Goal: Transaction & Acquisition: Purchase product/service

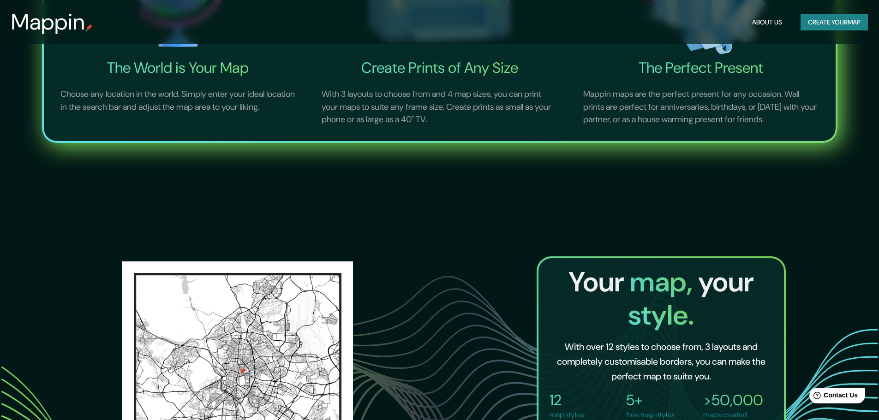
scroll to position [738, 0]
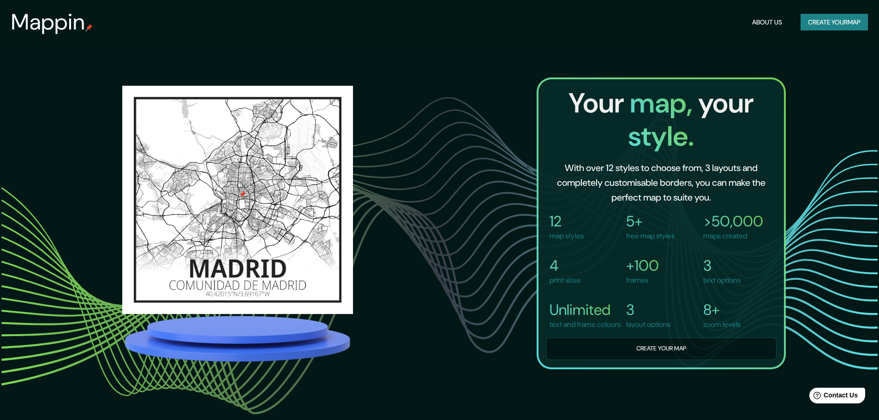
drag, startPoint x: 189, startPoint y: 302, endPoint x: 131, endPoint y: 227, distance: 93.8
click at [180, 284] on div at bounding box center [237, 199] width 231 height 233
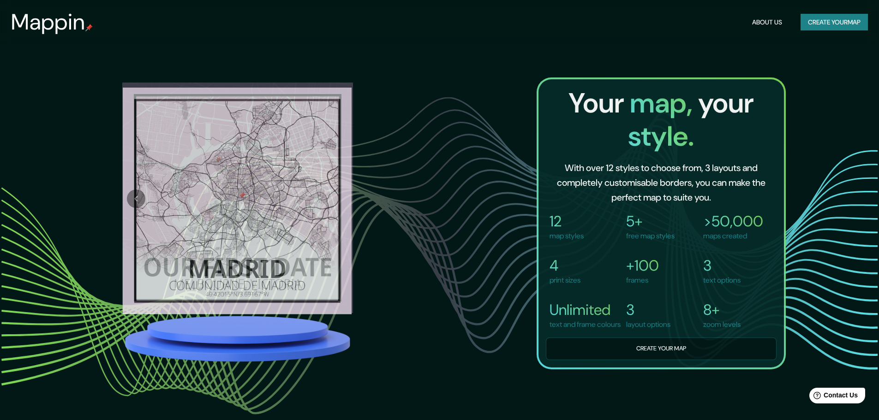
drag, startPoint x: 126, startPoint y: 141, endPoint x: 132, endPoint y: 134, distance: 9.5
click at [128, 139] on div at bounding box center [238, 224] width 288 height 282
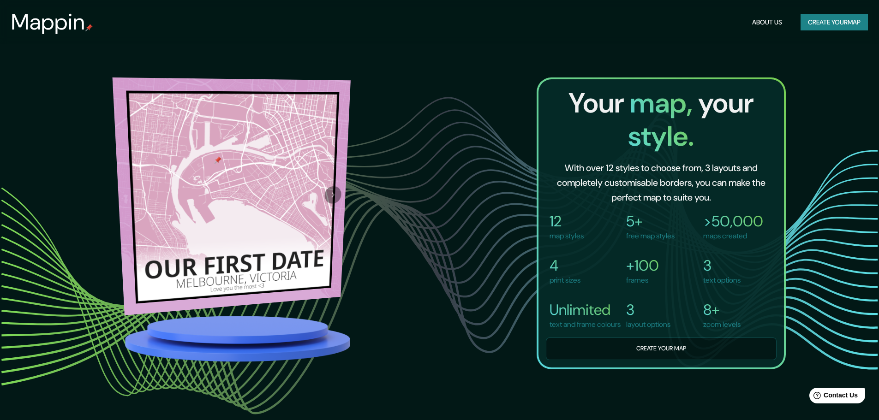
click at [320, 240] on div at bounding box center [333, 190] width 34 height 221
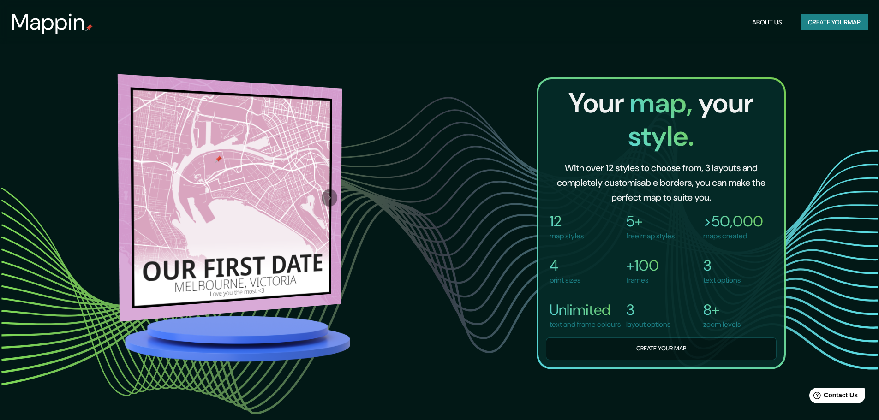
click at [331, 196] on div at bounding box center [329, 197] width 25 height 221
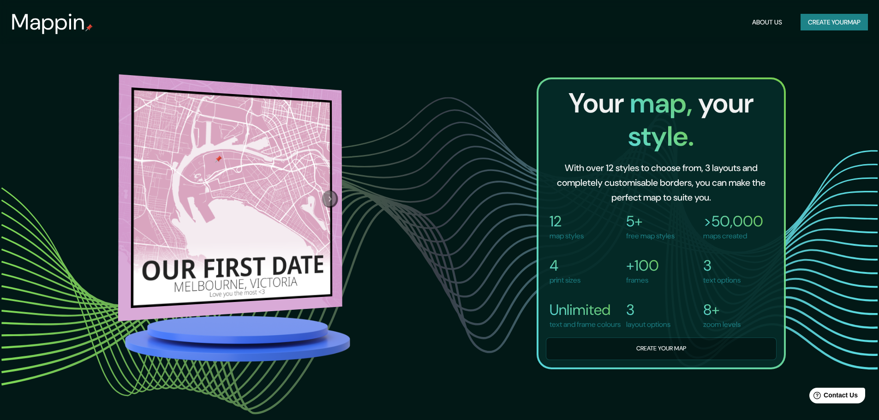
click at [327, 206] on button "Next" at bounding box center [330, 199] width 16 height 18
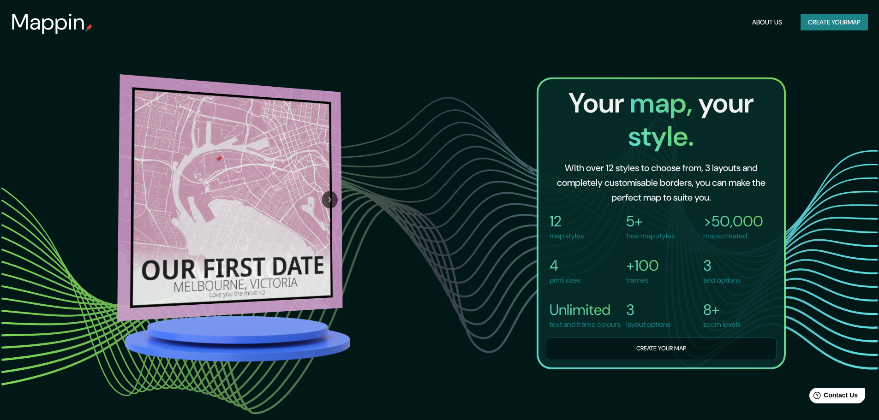
click at [329, 195] on icon "Next" at bounding box center [330, 200] width 10 height 11
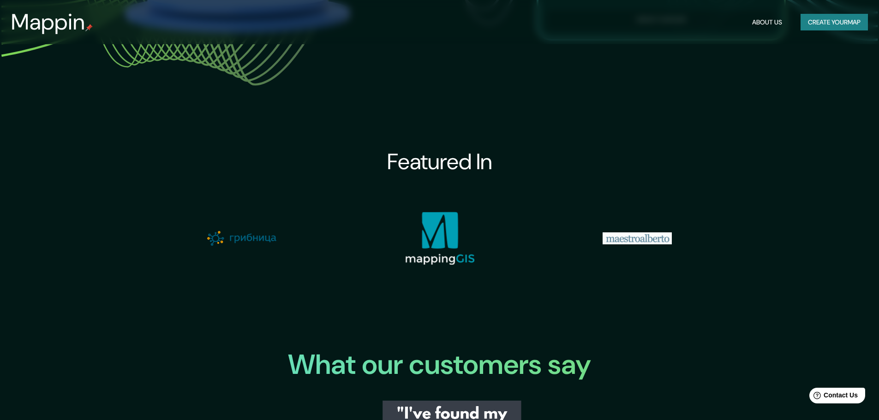
scroll to position [877, 0]
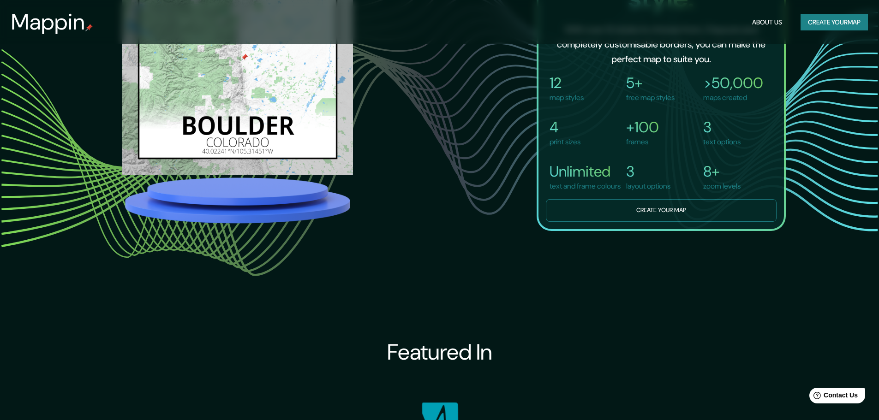
click at [664, 222] on button "Create your map" at bounding box center [661, 210] width 231 height 23
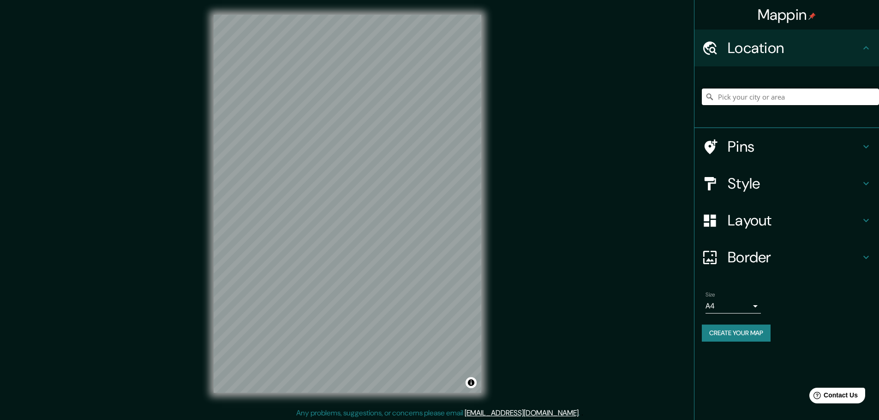
click at [812, 98] on input "Pick your city or area" at bounding box center [790, 97] width 177 height 17
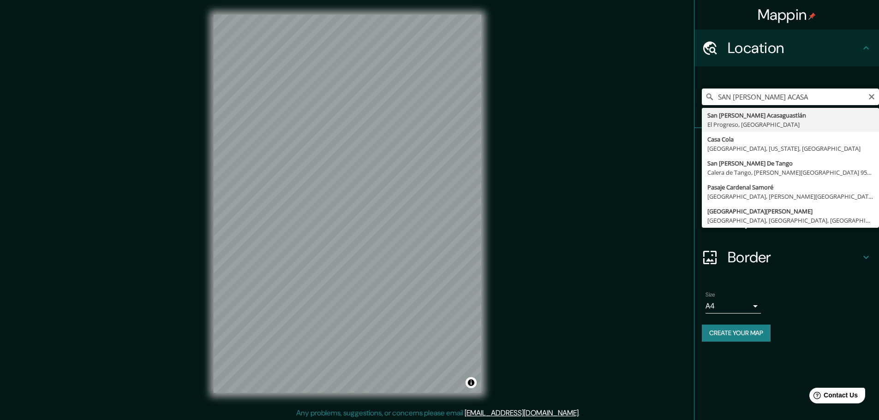
type input "San [PERSON_NAME] Acasaguastlán, [GEOGRAPHIC_DATA], [GEOGRAPHIC_DATA]"
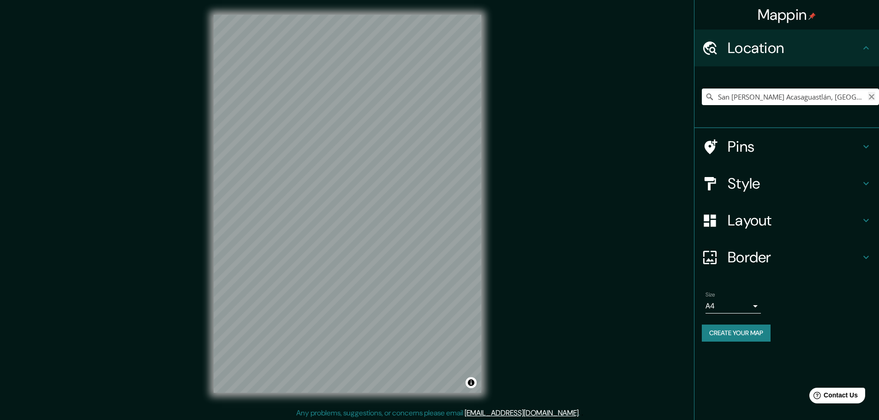
click at [872, 98] on icon "Clear" at bounding box center [872, 97] width 6 height 6
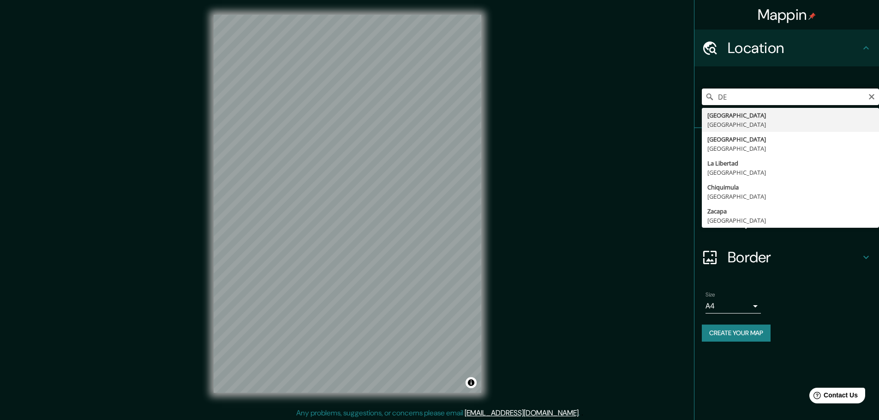
type input "D"
type input "A"
type input "San [PERSON_NAME] Acasaguastlán, [GEOGRAPHIC_DATA], [GEOGRAPHIC_DATA]"
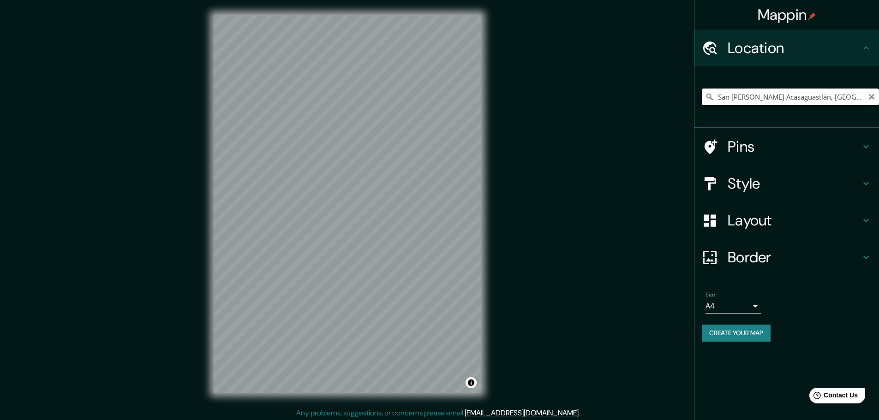
click at [867, 102] on div "San [PERSON_NAME] Acasaguastlán, [GEOGRAPHIC_DATA], [GEOGRAPHIC_DATA]" at bounding box center [790, 97] width 177 height 17
click at [871, 99] on icon "Clear" at bounding box center [871, 96] width 7 height 7
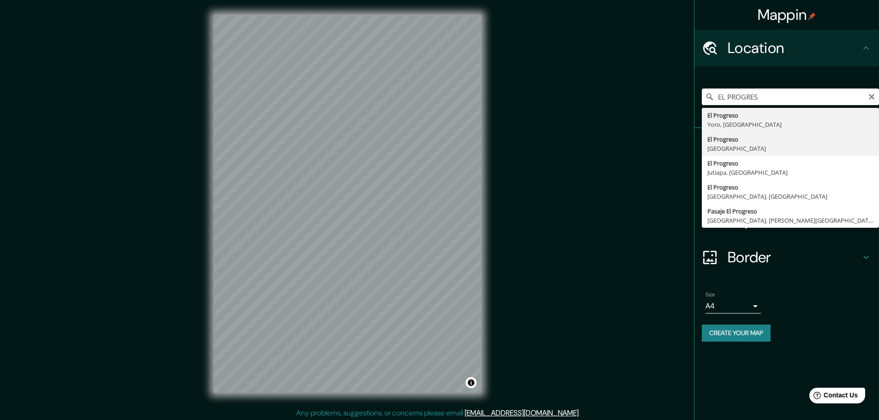
type input "El Progreso, [GEOGRAPHIC_DATA]"
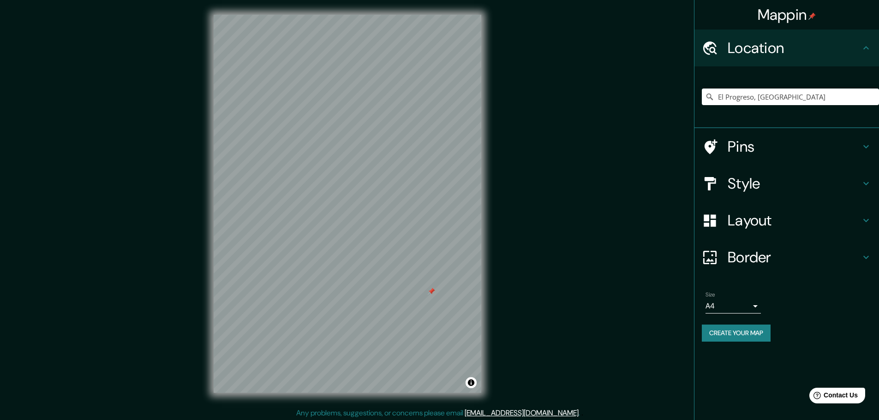
click at [774, 179] on h4 "Style" at bounding box center [794, 183] width 133 height 18
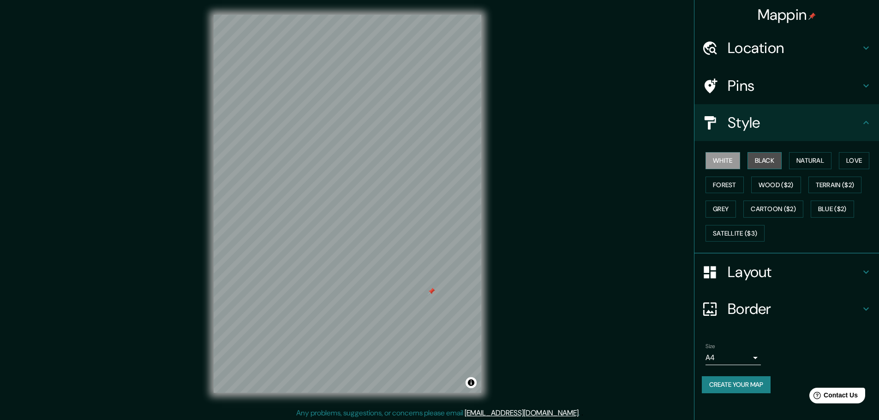
click at [779, 154] on button "Black" at bounding box center [764, 160] width 35 height 17
click at [812, 155] on button "Natural" at bounding box center [810, 160] width 42 height 17
click at [851, 157] on button "Love" at bounding box center [854, 160] width 30 height 17
click at [731, 208] on button "Grey" at bounding box center [720, 209] width 30 height 17
click at [759, 236] on button "Satellite ($3)" at bounding box center [734, 233] width 59 height 17
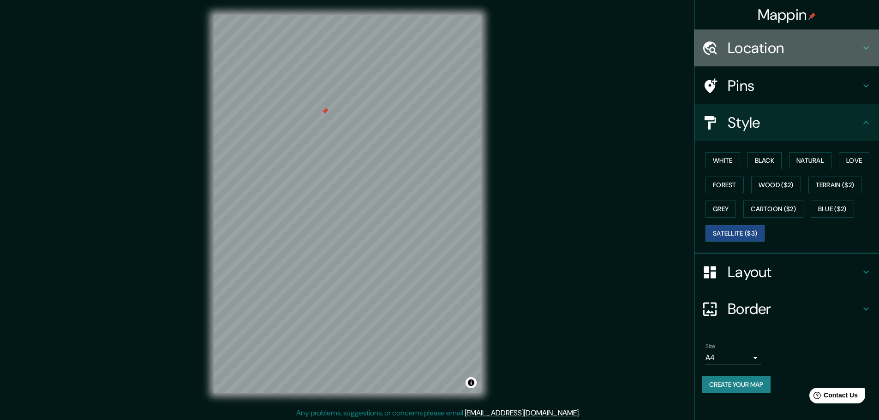
click at [864, 47] on icon at bounding box center [866, 48] width 6 height 3
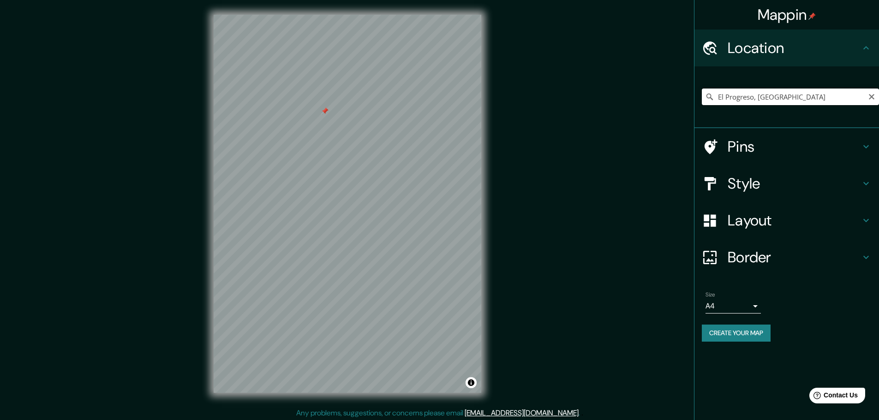
click at [851, 97] on input "El Progreso, [GEOGRAPHIC_DATA]" at bounding box center [790, 97] width 177 height 17
drag, startPoint x: 839, startPoint y: 97, endPoint x: 670, endPoint y: 96, distance: 168.9
click at [671, 96] on div "Mappin Location [GEOGRAPHIC_DATA], [GEOGRAPHIC_DATA] Pins Style Layout Border C…" at bounding box center [439, 211] width 879 height 423
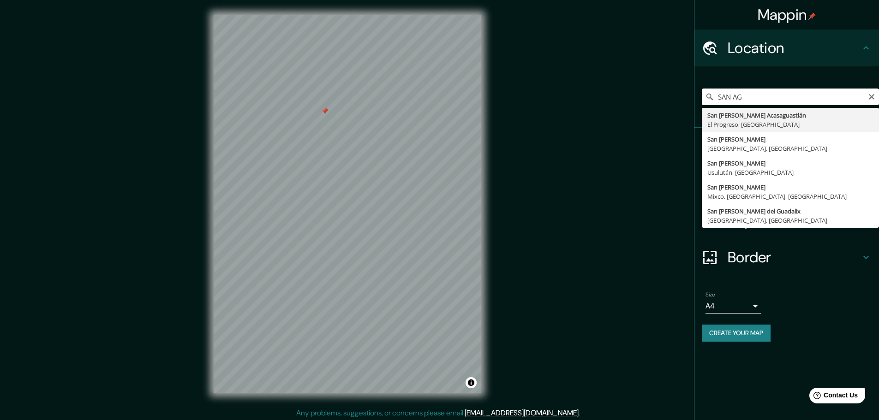
type input "San [PERSON_NAME] Acasaguastlán, [GEOGRAPHIC_DATA], [GEOGRAPHIC_DATA]"
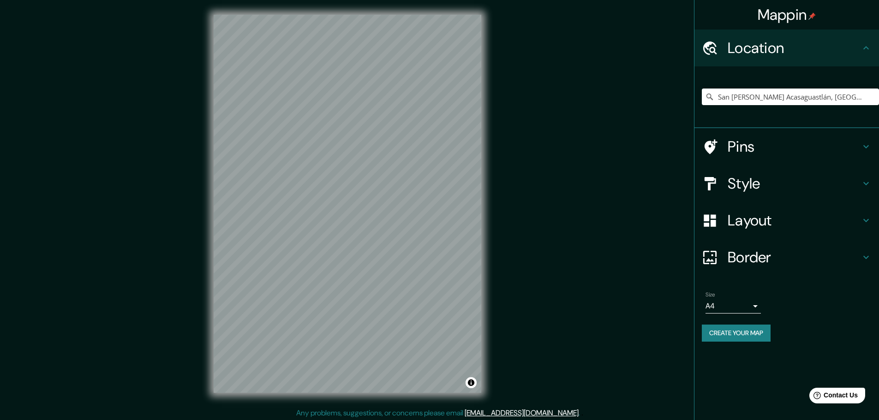
click at [779, 218] on h4 "Layout" at bounding box center [794, 220] width 133 height 18
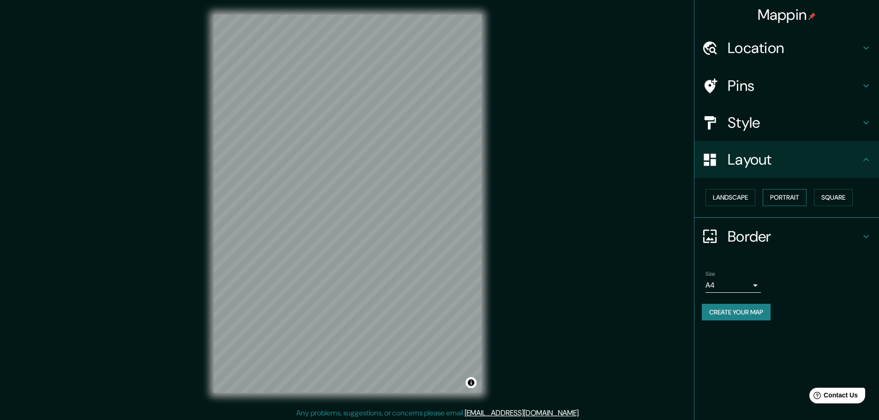
click at [795, 195] on button "Portrait" at bounding box center [785, 197] width 44 height 17
click at [806, 201] on button "Portrait" at bounding box center [785, 197] width 44 height 17
click at [846, 200] on button "Square" at bounding box center [833, 197] width 39 height 17
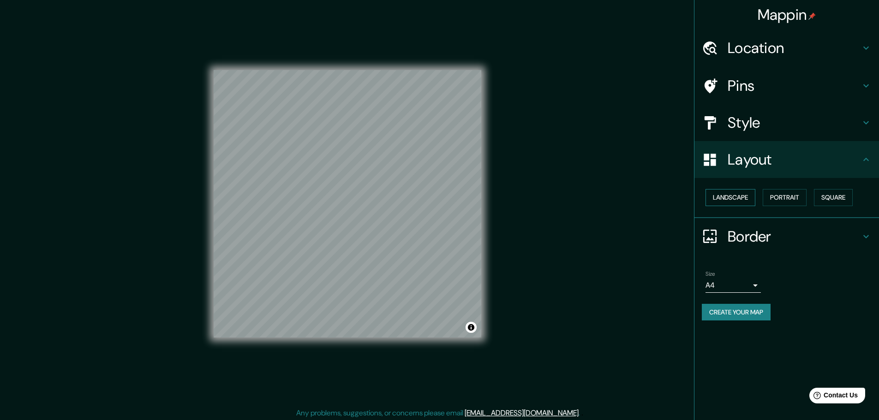
click at [751, 202] on button "Landscape" at bounding box center [730, 197] width 50 height 17
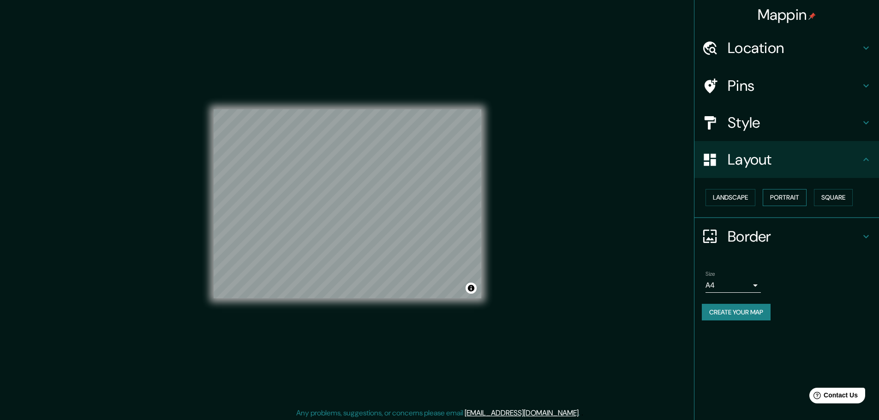
click at [806, 202] on button "Portrait" at bounding box center [785, 197] width 44 height 17
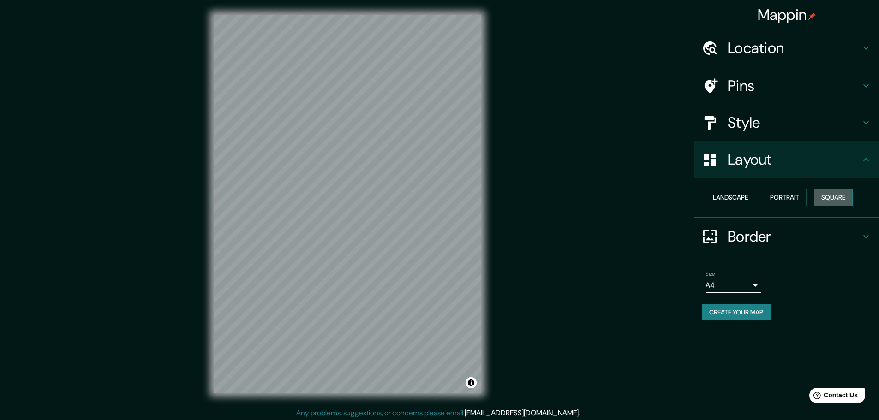
click at [850, 197] on button "Square" at bounding box center [833, 197] width 39 height 17
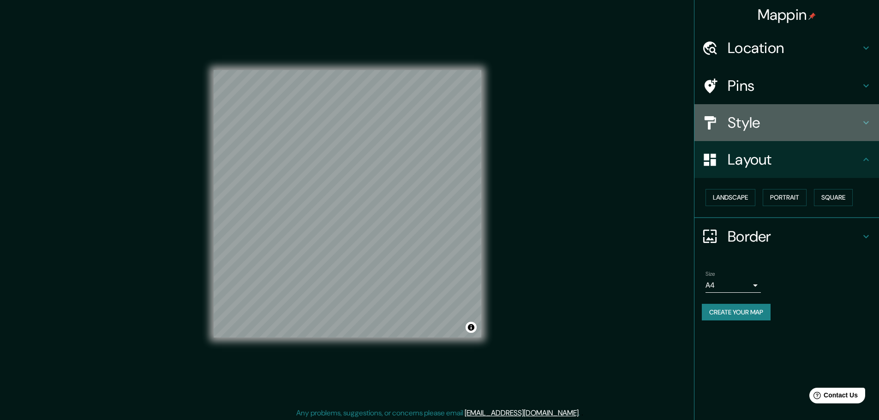
click at [819, 129] on h4 "Style" at bounding box center [794, 122] width 133 height 18
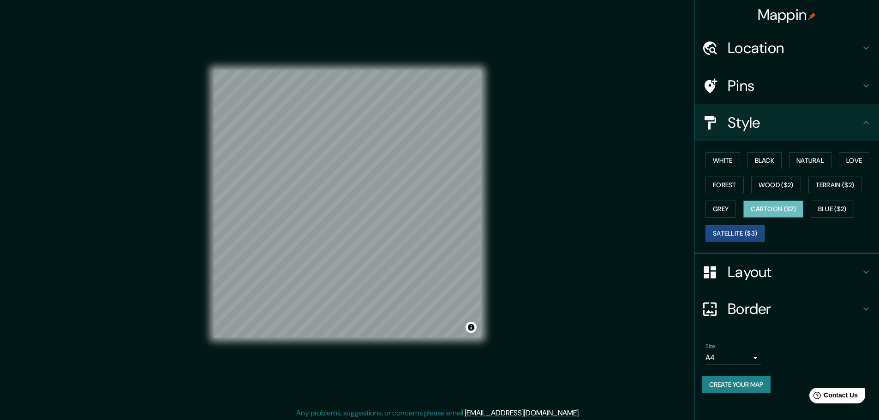
click at [787, 201] on button "Cartoon ($2)" at bounding box center [773, 209] width 60 height 17
click at [809, 158] on button "Natural" at bounding box center [810, 160] width 42 height 17
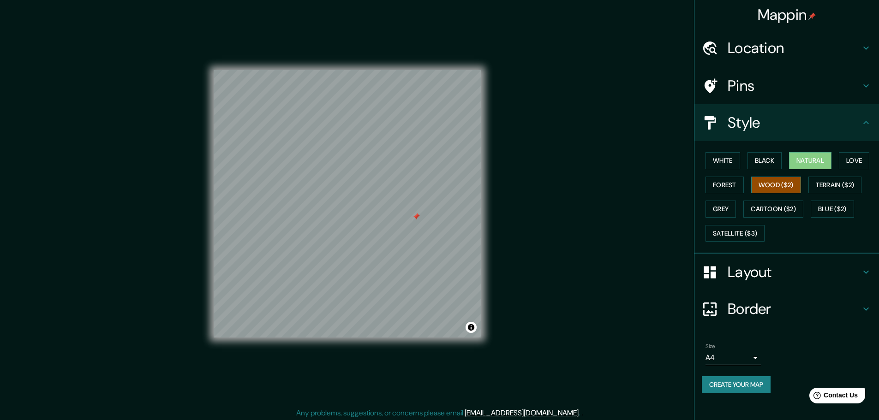
click at [762, 184] on button "Wood ($2)" at bounding box center [776, 185] width 50 height 17
click at [734, 184] on button "Forest" at bounding box center [724, 185] width 38 height 17
click at [758, 316] on h4 "Border" at bounding box center [794, 309] width 133 height 18
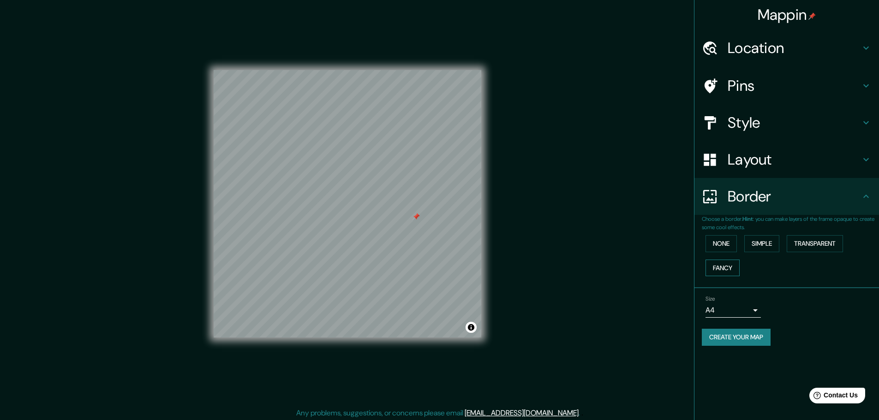
click at [718, 263] on button "Fancy" at bounding box center [722, 268] width 34 height 17
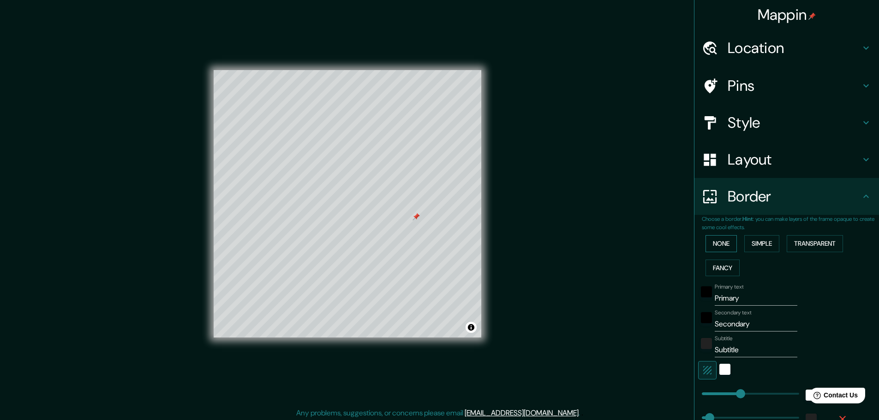
click at [719, 246] on button "None" at bounding box center [720, 243] width 31 height 17
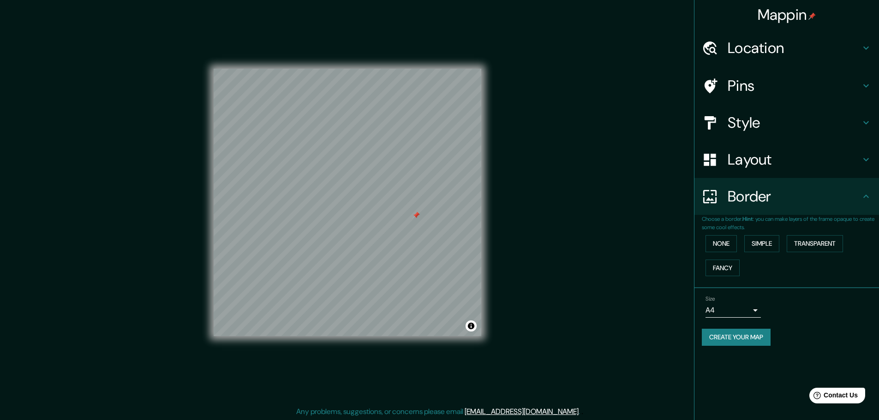
scroll to position [2, 0]
click at [781, 160] on h4 "Layout" at bounding box center [794, 159] width 133 height 18
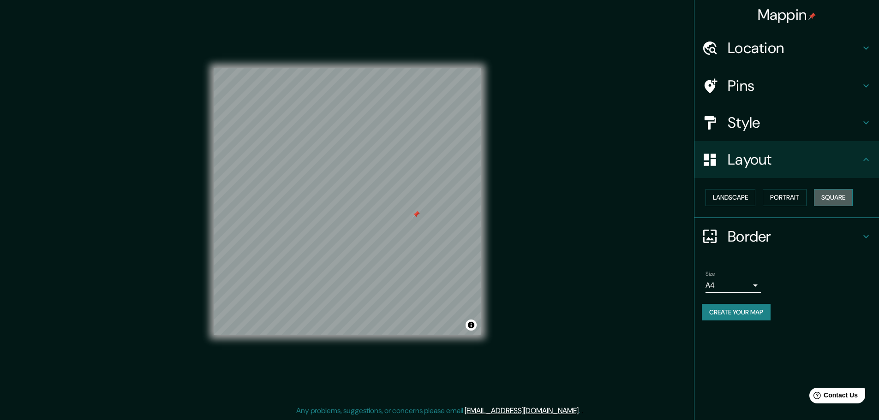
click at [847, 195] on button "Square" at bounding box center [833, 197] width 39 height 17
click at [744, 194] on button "Landscape" at bounding box center [730, 197] width 50 height 17
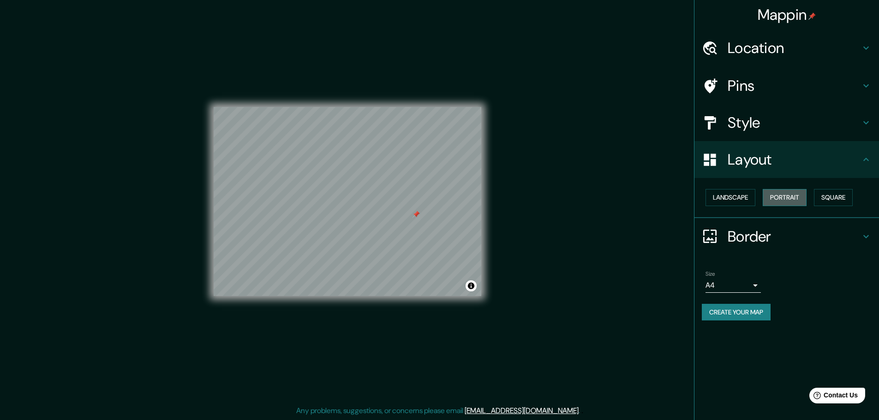
click at [767, 193] on button "Portrait" at bounding box center [785, 197] width 44 height 17
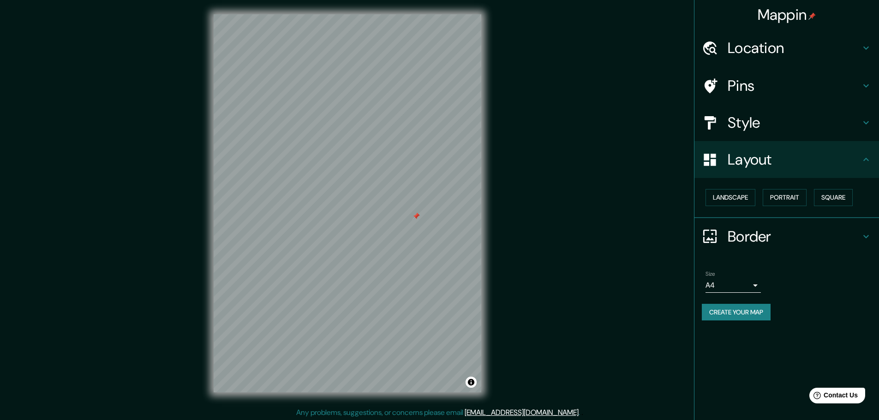
scroll to position [0, 0]
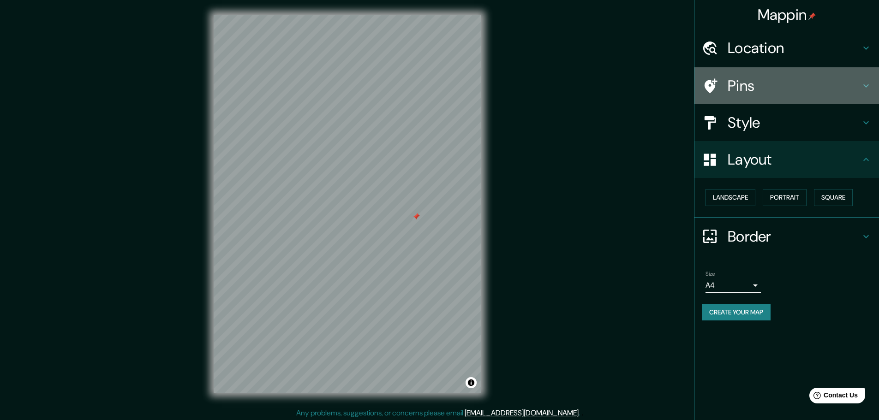
click at [811, 98] on div "Pins" at bounding box center [786, 85] width 185 height 37
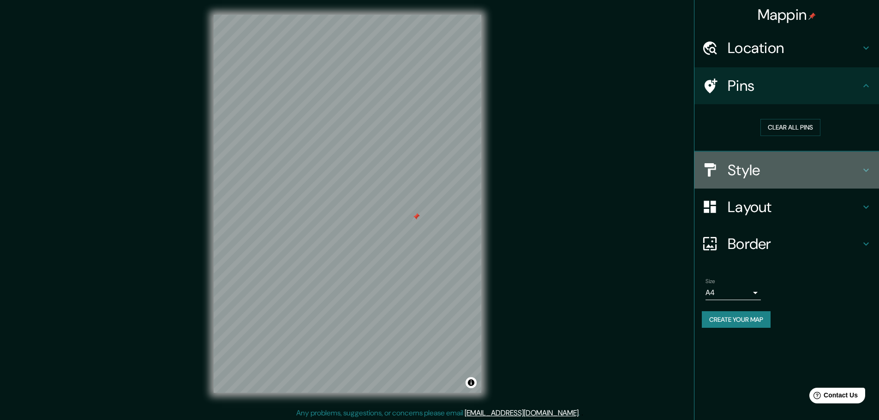
click at [805, 166] on h4 "Style" at bounding box center [794, 170] width 133 height 18
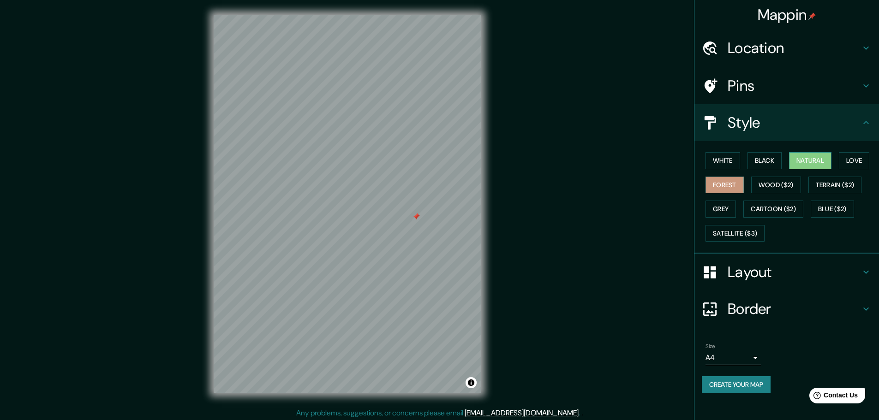
click at [831, 166] on button "Natural" at bounding box center [810, 160] width 42 height 17
click at [851, 166] on button "Love" at bounding box center [854, 160] width 30 height 17
click at [737, 164] on button "White" at bounding box center [722, 160] width 35 height 17
click at [776, 163] on button "Black" at bounding box center [764, 160] width 35 height 17
click at [795, 159] on button "Natural" at bounding box center [810, 160] width 42 height 17
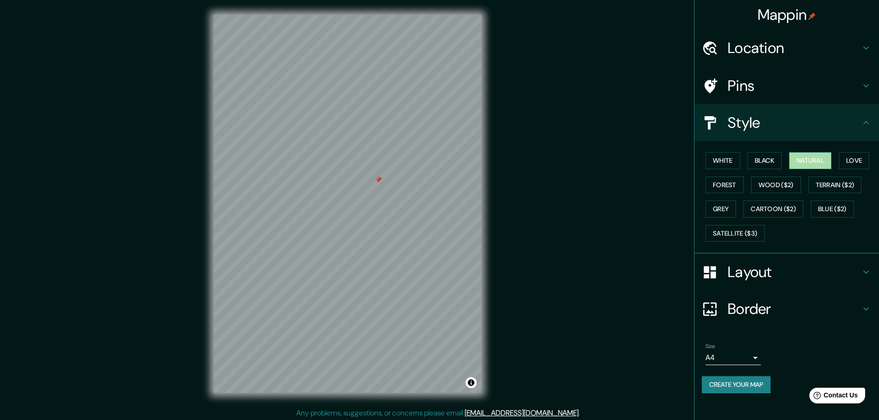
click at [831, 163] on button "Natural" at bounding box center [810, 160] width 42 height 17
click at [775, 162] on button "Black" at bounding box center [764, 160] width 35 height 17
click at [824, 159] on button "Natural" at bounding box center [810, 160] width 42 height 17
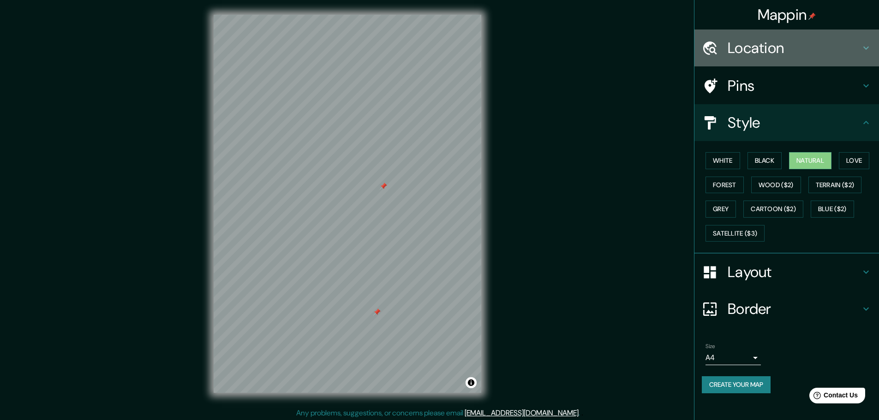
click at [776, 50] on h4 "Location" at bounding box center [794, 48] width 133 height 18
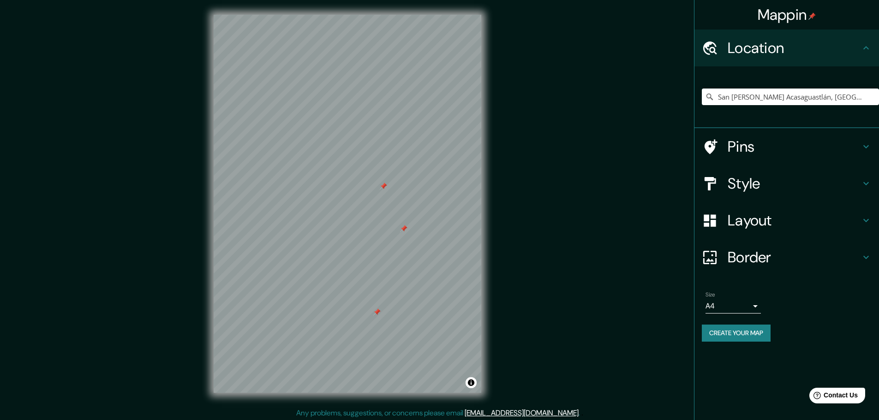
click at [756, 146] on h4 "Pins" at bounding box center [794, 146] width 133 height 18
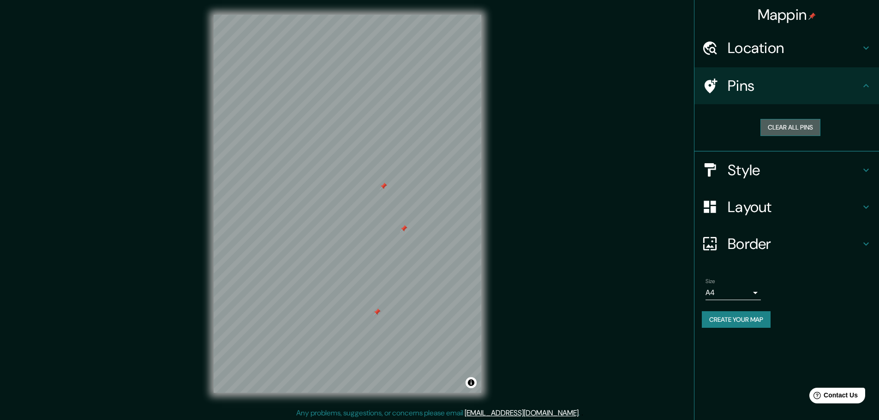
click at [791, 129] on button "Clear all pins" at bounding box center [790, 127] width 60 height 17
